Goal: Task Accomplishment & Management: Use online tool/utility

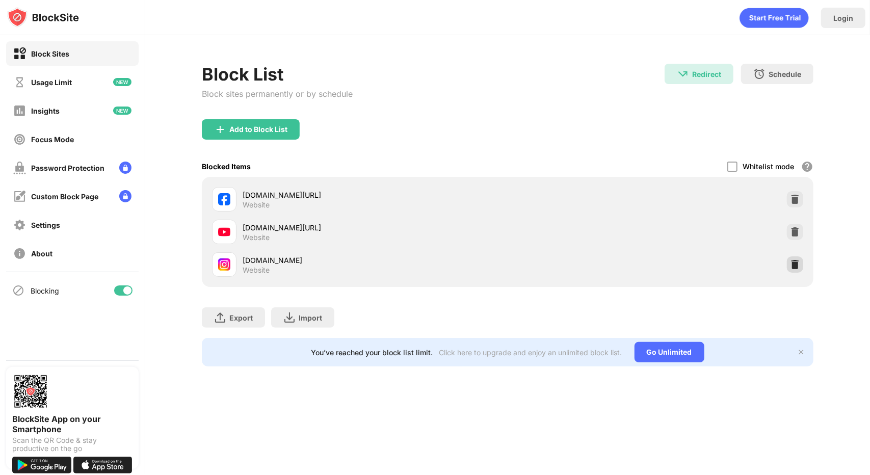
drag, startPoint x: 793, startPoint y: 268, endPoint x: 789, endPoint y: 254, distance: 15.0
click at [793, 268] on img at bounding box center [795, 264] width 10 height 10
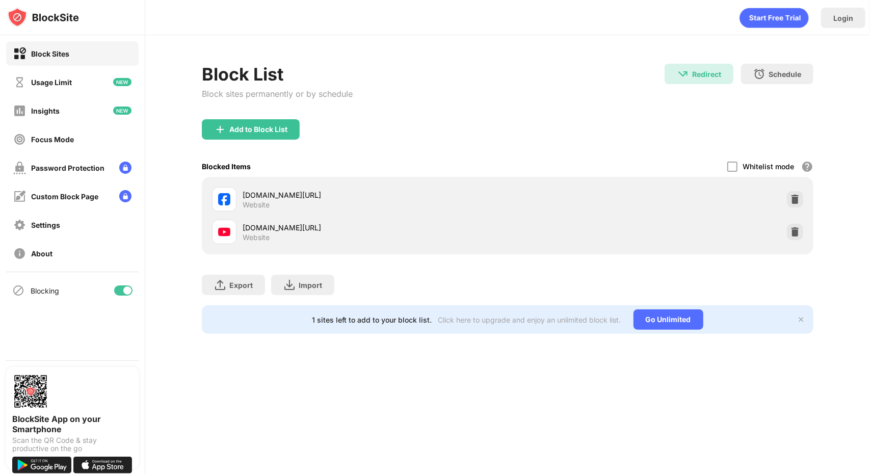
click at [559, 109] on div "Block List Block sites permanently or by schedule Redirect Redirect to [DOMAIN_…" at bounding box center [507, 92] width 611 height 56
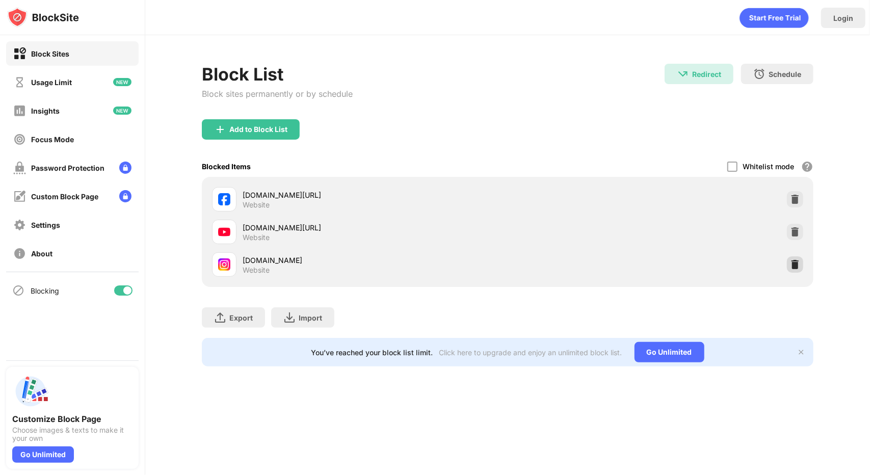
drag, startPoint x: 799, startPoint y: 265, endPoint x: 788, endPoint y: 252, distance: 17.0
click at [799, 265] on img at bounding box center [795, 264] width 10 height 10
